Goal: Task Accomplishment & Management: Use online tool/utility

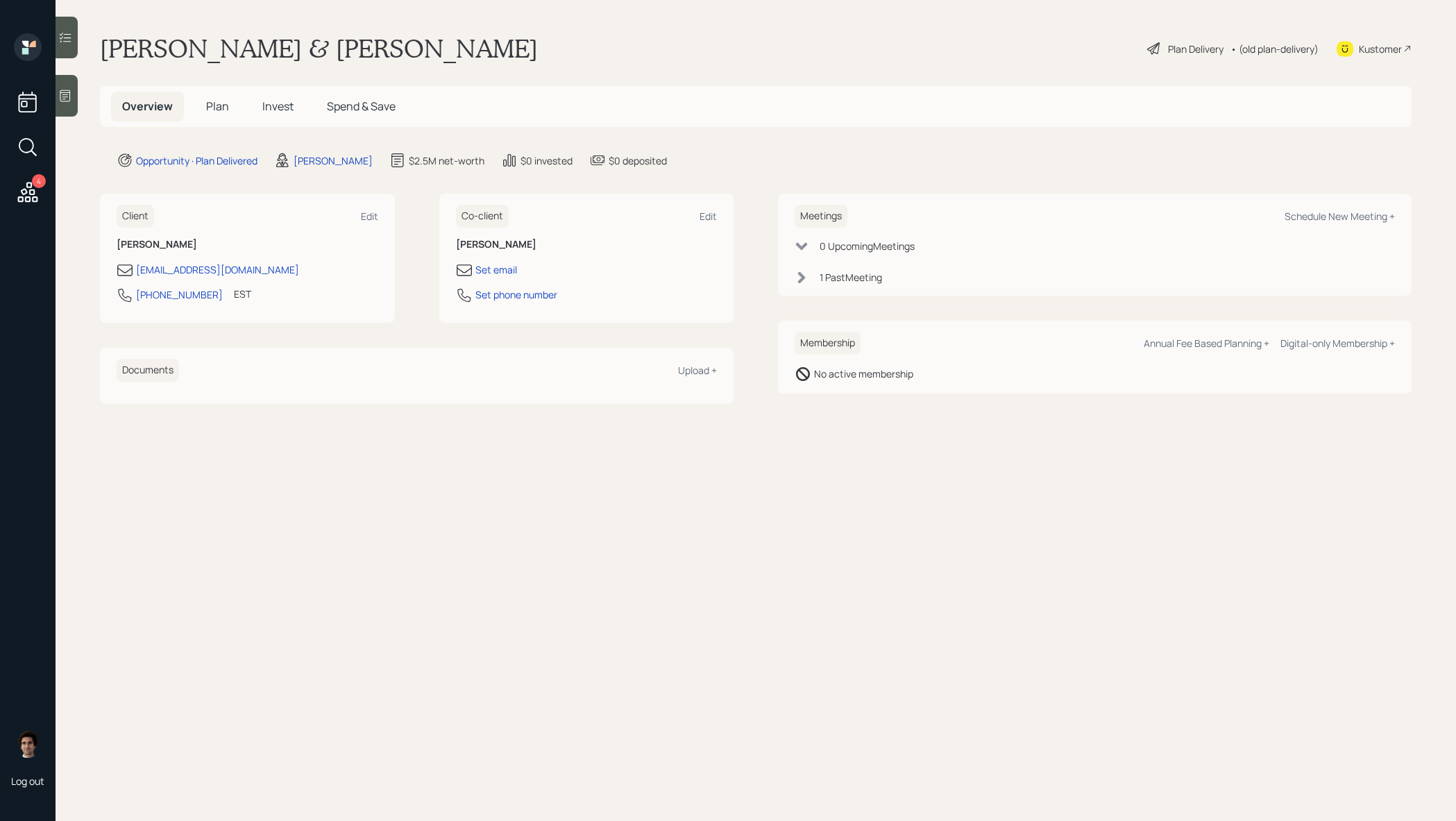
click at [215, 93] on h5 "Plan" at bounding box center [217, 106] width 45 height 30
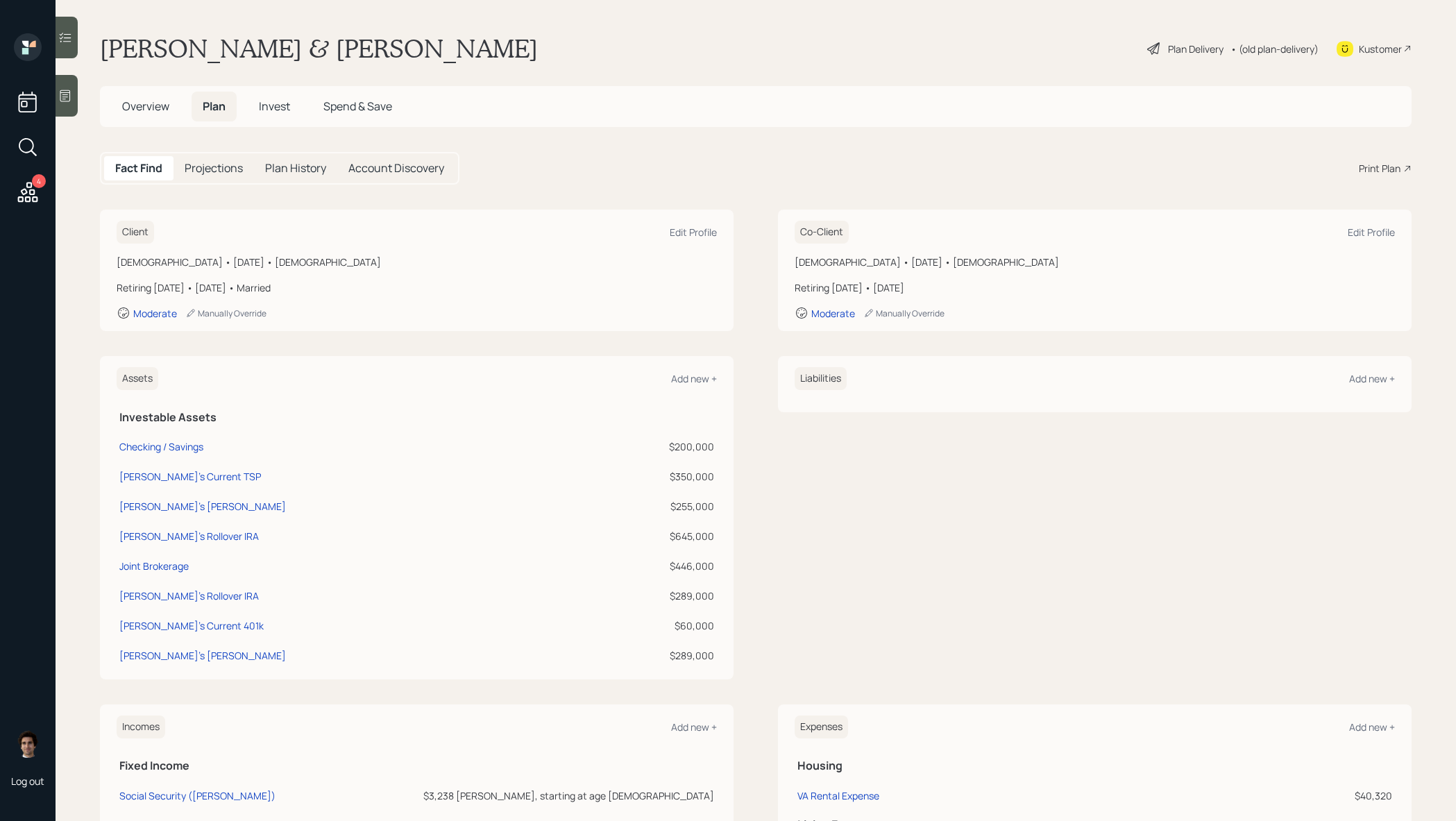
click at [1167, 34] on div "Plan Delivery • (old plan-delivery)" at bounding box center [1233, 49] width 174 height 30
click at [1167, 38] on div "Plan Delivery • (old plan-delivery)" at bounding box center [1233, 49] width 174 height 30
click at [1167, 39] on div "Plan Delivery • (old plan-delivery)" at bounding box center [1233, 49] width 174 height 30
click at [1168, 49] on div "Plan Delivery" at bounding box center [1195, 49] width 56 height 14
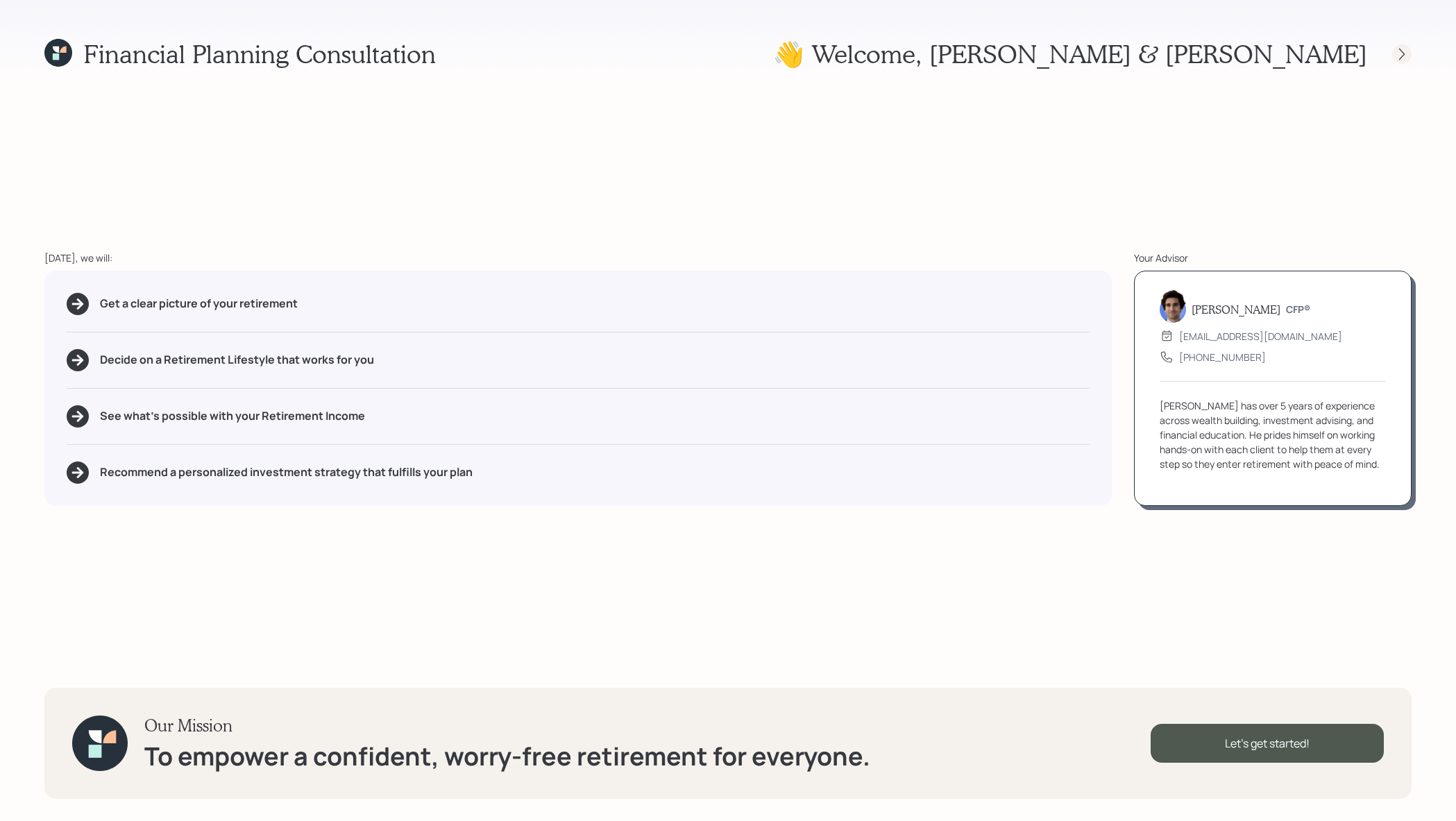
click at [1397, 50] on icon at bounding box center [1402, 54] width 14 height 14
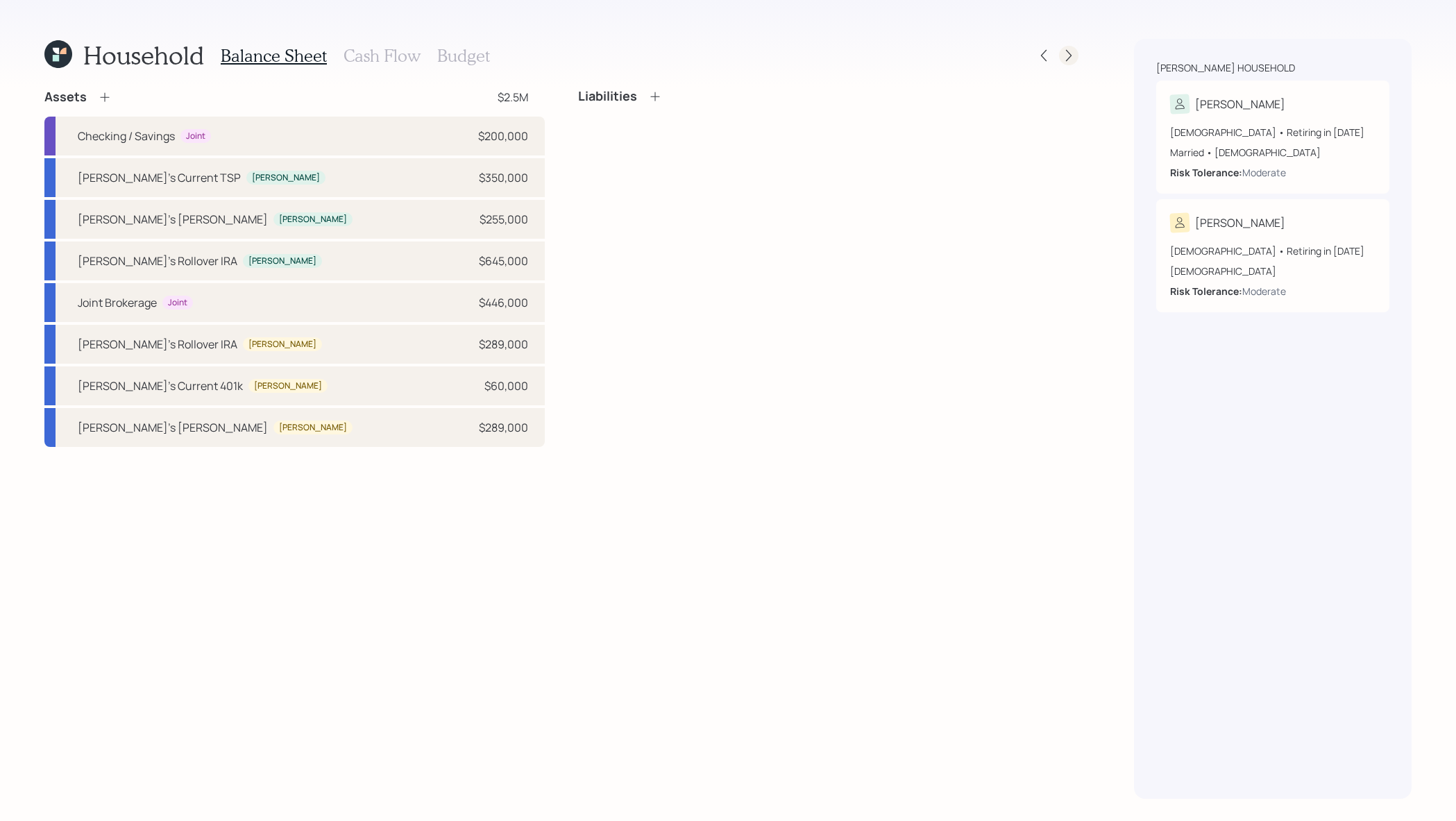
click at [1061, 57] on icon at bounding box center [1069, 56] width 14 height 14
